Goal: Register for event/course

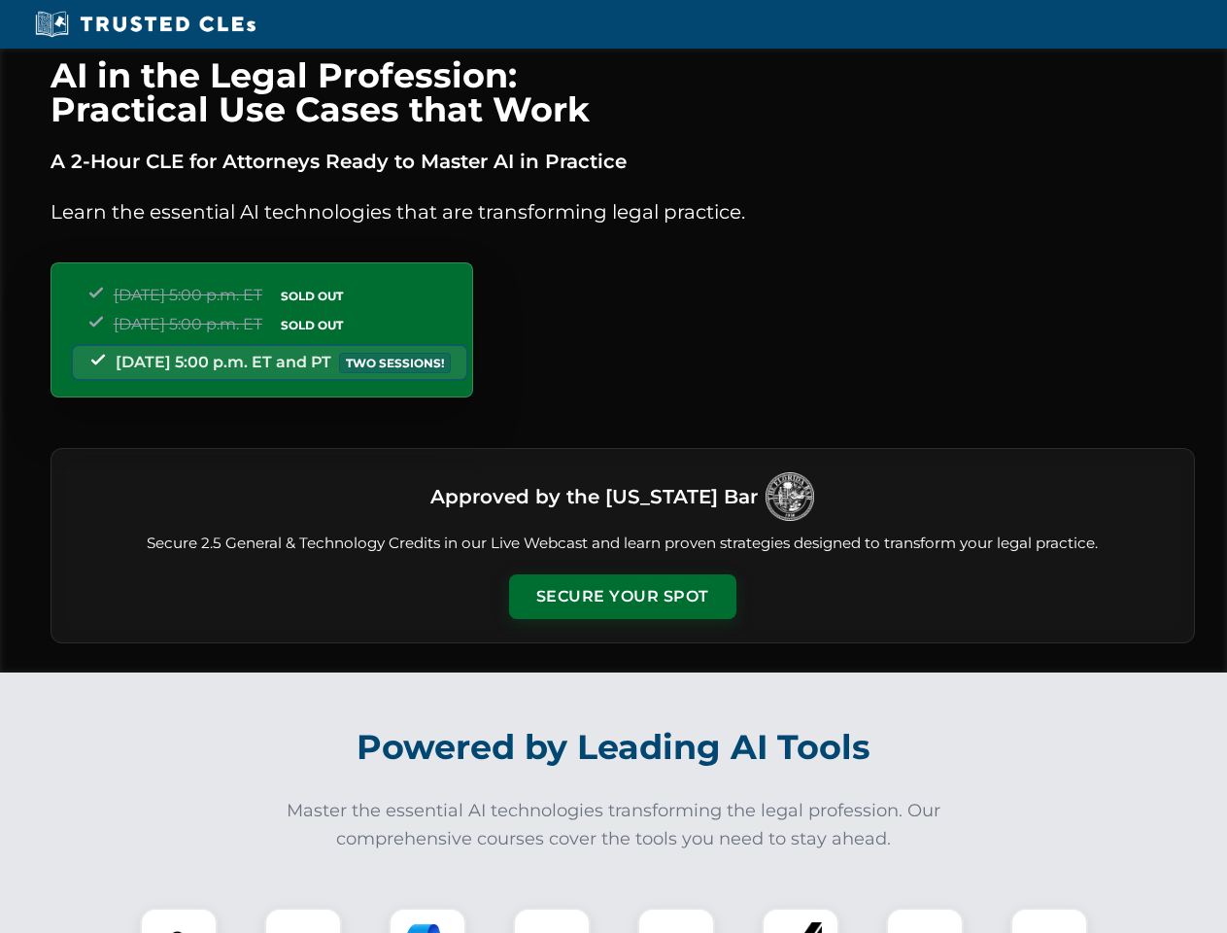
click at [622, 597] on button "Secure Your Spot" at bounding box center [622, 596] width 227 height 45
click at [179, 920] on img at bounding box center [179, 946] width 56 height 56
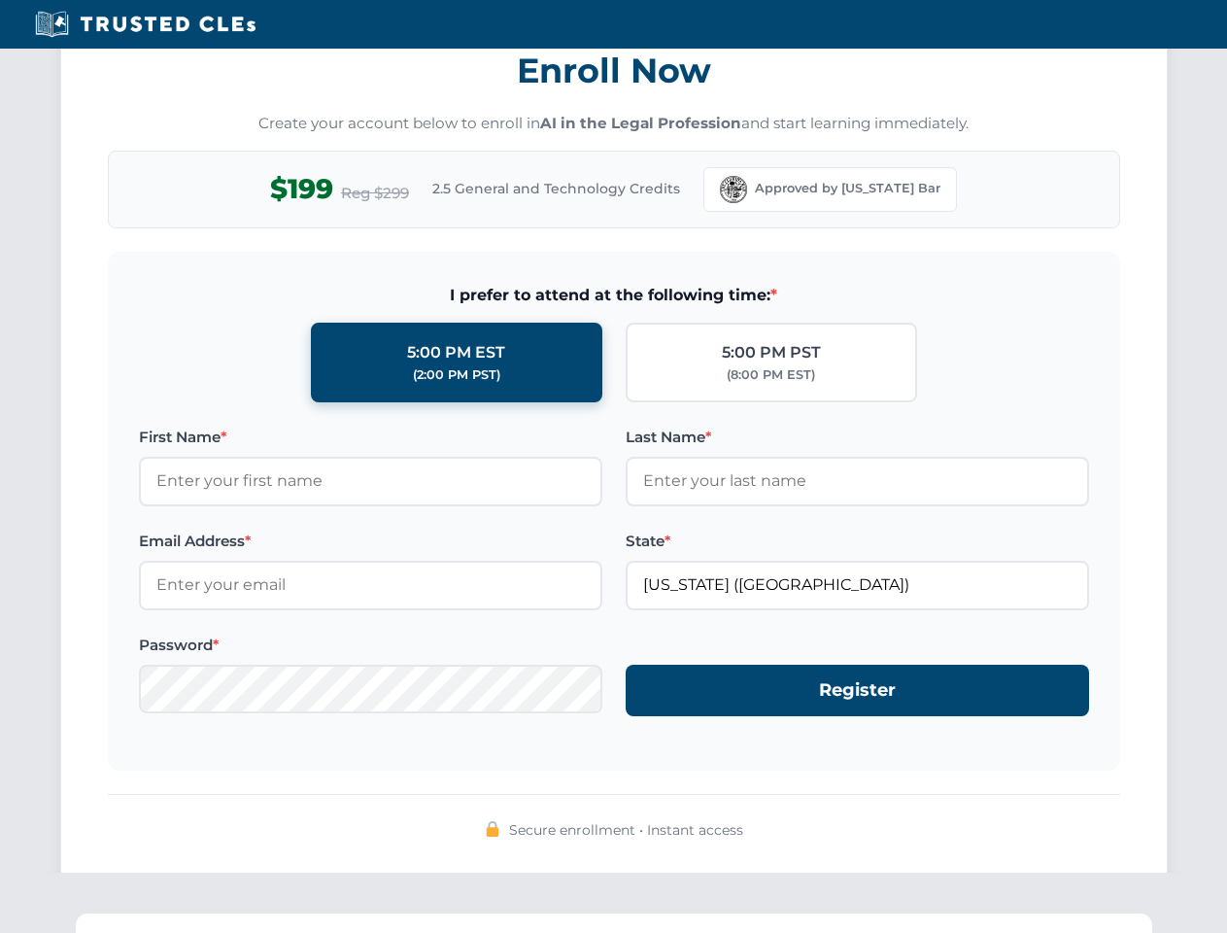
scroll to position [1907, 0]
